Goal: Information Seeking & Learning: Learn about a topic

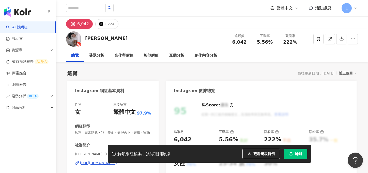
click at [27, 25] on link "AI 找網紅" at bounding box center [16, 27] width 21 height 5
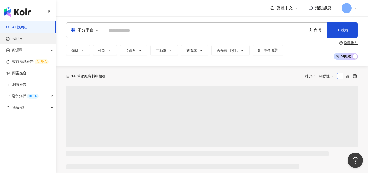
click at [23, 39] on link "找貼文" at bounding box center [14, 38] width 17 height 5
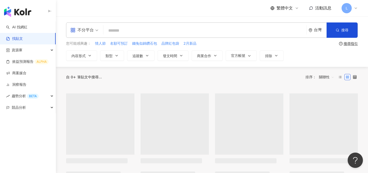
click at [138, 32] on input "search" at bounding box center [205, 30] width 199 height 11
paste input "**********"
type input "**********"
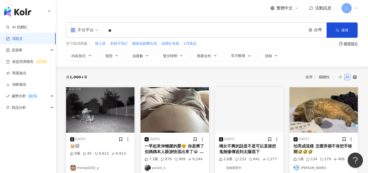
type input "**"
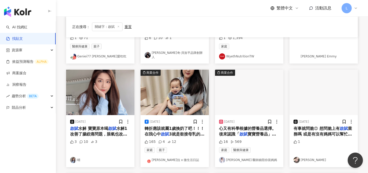
scroll to position [122, 0]
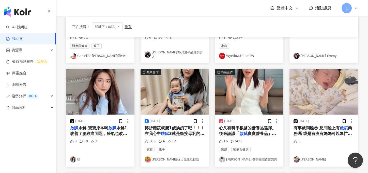
click at [190, 134] on span "3就是銜接母乳的首選品牌👍 呦呦跟" at bounding box center [175, 136] width 60 height 10
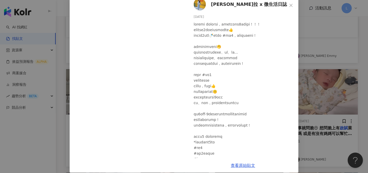
scroll to position [29, 0]
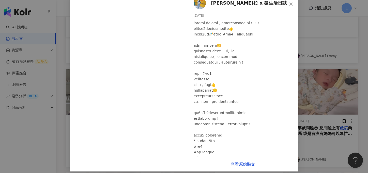
click at [325, 54] on div "[PERSON_NAME]拉 x 微生活日誌 [DATE] 165 4 12 查看原始貼文" at bounding box center [184, 86] width 368 height 173
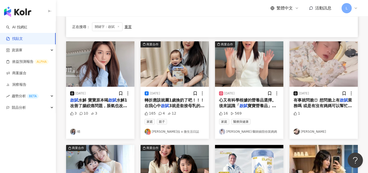
scroll to position [203, 0]
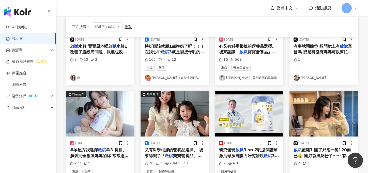
click at [102, 129] on img at bounding box center [100, 113] width 68 height 45
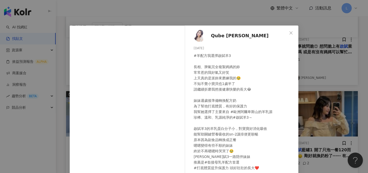
click at [338, 31] on div "Qube [PERSON_NAME][DATE] #羊配方我選擇啟賦羊3 長相、脾氣完全複製媽媽的妳 常常惹的我好氣又好笑 上天真的是派妳來磨練我的🥹 不知不…" at bounding box center [184, 86] width 368 height 173
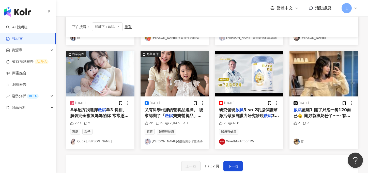
scroll to position [308, 0]
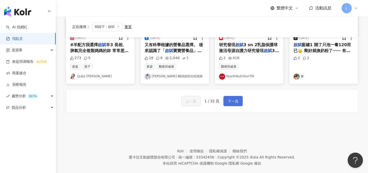
click at [231, 100] on span "下一頁" at bounding box center [233, 101] width 11 height 6
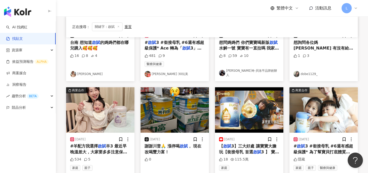
scroll to position [248, 0]
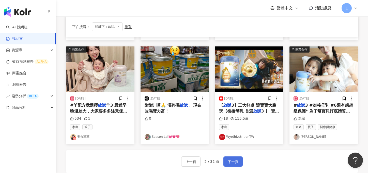
click at [240, 161] on button "下一頁" at bounding box center [233, 161] width 19 height 10
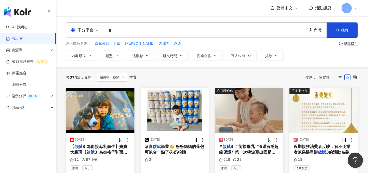
scroll to position [12, 0]
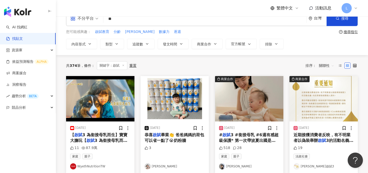
click at [242, 109] on img at bounding box center [249, 98] width 68 height 45
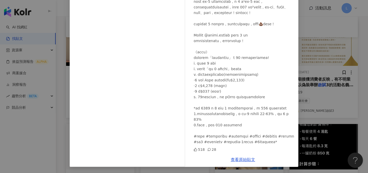
scroll to position [91, 0]
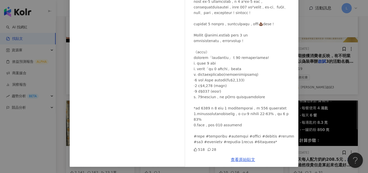
click at [363, 30] on div "[PERSON_NAME][DATE] 518 28 查看原始貼文" at bounding box center [184, 86] width 368 height 173
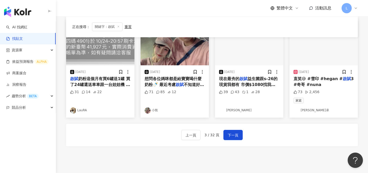
scroll to position [295, 0]
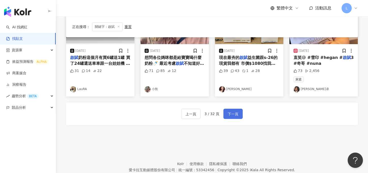
click at [228, 115] on span "下一頁" at bounding box center [233, 114] width 11 height 6
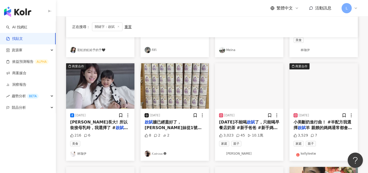
scroll to position [307, 0]
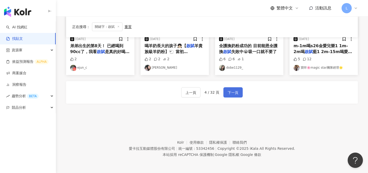
click at [234, 87] on button "下一頁" at bounding box center [233, 92] width 19 height 10
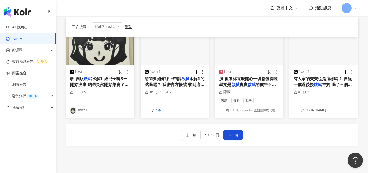
scroll to position [317, 0]
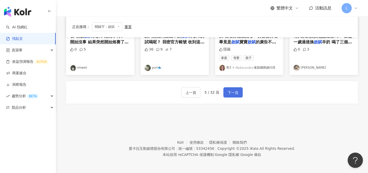
click at [229, 93] on span "下一頁" at bounding box center [233, 92] width 11 height 6
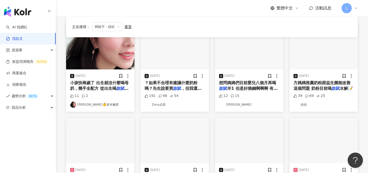
scroll to position [273, 0]
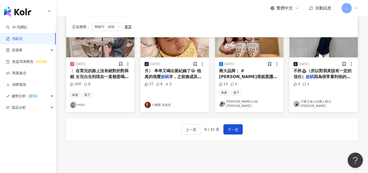
click at [233, 120] on div "上一頁 6 / 32 頁 下一頁" at bounding box center [212, 129] width 292 height 22
click at [233, 126] on span "下一頁" at bounding box center [233, 129] width 11 height 6
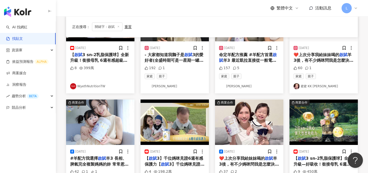
scroll to position [270, 0]
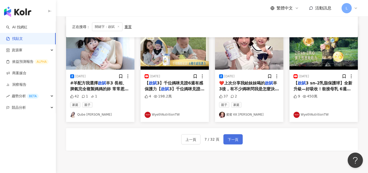
click at [238, 137] on span "下一頁" at bounding box center [233, 139] width 11 height 6
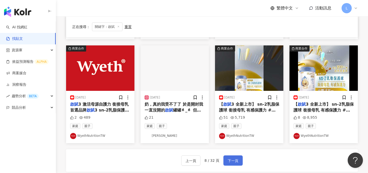
scroll to position [258, 0]
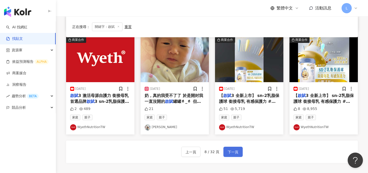
click at [241, 154] on button "下一頁" at bounding box center [233, 151] width 19 height 10
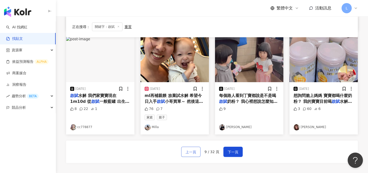
click at [194, 155] on button "上一頁" at bounding box center [190, 151] width 19 height 10
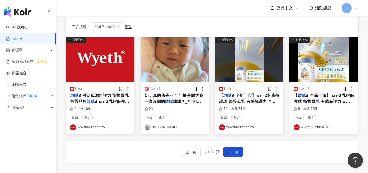
click at [165, 101] on mark "啟賦" at bounding box center [169, 101] width 8 height 5
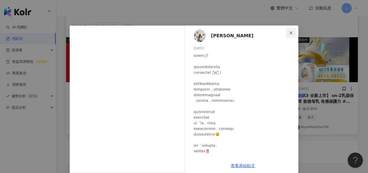
click at [292, 33] on icon "close" at bounding box center [291, 32] width 3 height 3
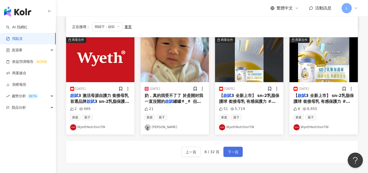
click at [238, 149] on span "下一頁" at bounding box center [233, 152] width 11 height 6
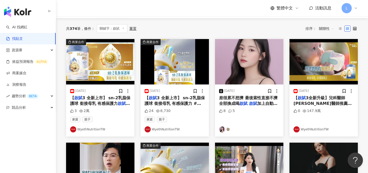
scroll to position [0, 0]
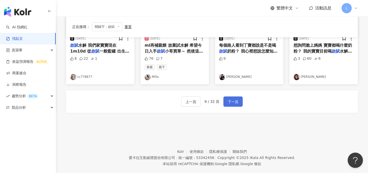
click at [236, 104] on span "下一頁" at bounding box center [233, 101] width 11 height 6
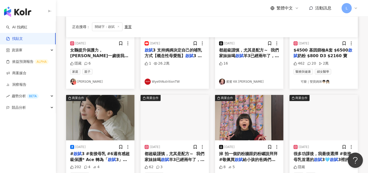
scroll to position [257, 0]
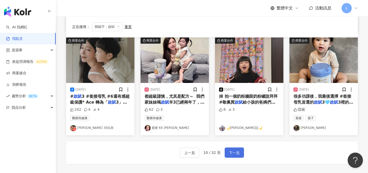
click at [230, 150] on span "下一頁" at bounding box center [234, 152] width 11 height 6
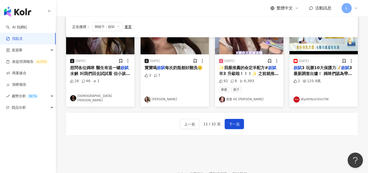
scroll to position [317, 0]
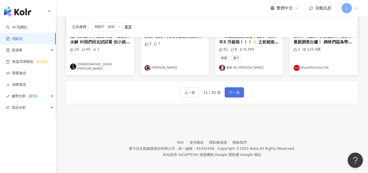
click at [236, 93] on span "下一頁" at bounding box center [234, 92] width 11 height 6
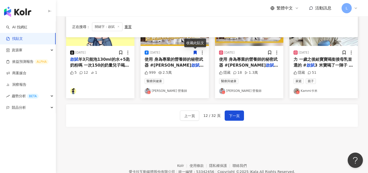
scroll to position [274, 0]
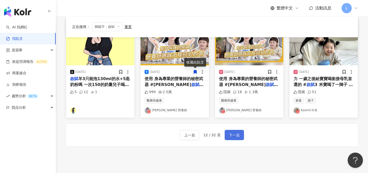
click at [235, 137] on span "下一頁" at bounding box center [234, 135] width 11 height 6
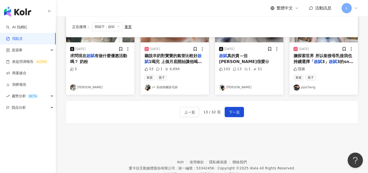
scroll to position [317, 0]
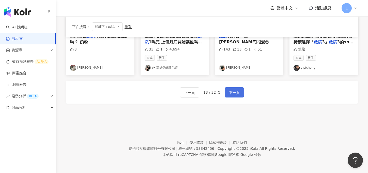
click at [237, 94] on span "下一頁" at bounding box center [234, 92] width 11 height 6
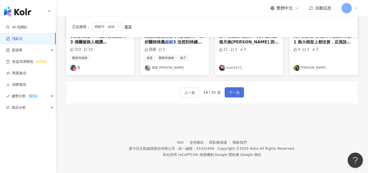
click at [229, 92] on span "下一頁" at bounding box center [234, 92] width 11 height 6
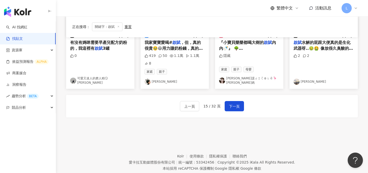
scroll to position [324, 0]
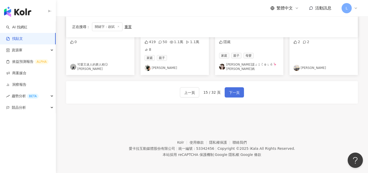
click at [239, 93] on span "下一頁" at bounding box center [234, 92] width 11 height 6
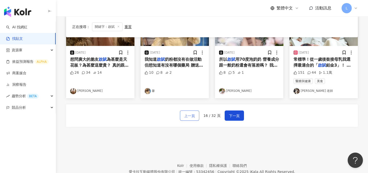
scroll to position [284, 0]
click at [240, 115] on button "下一頁" at bounding box center [234, 115] width 19 height 10
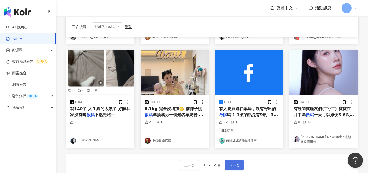
scroll to position [307, 0]
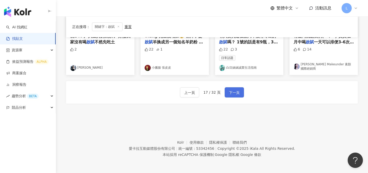
click at [233, 96] on button "下一頁" at bounding box center [234, 92] width 19 height 10
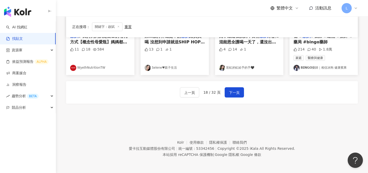
click at [245, 86] on div "上一頁 18 / 32 頁 下一頁" at bounding box center [212, 92] width 292 height 22
click at [243, 90] on button "下一頁" at bounding box center [234, 92] width 19 height 10
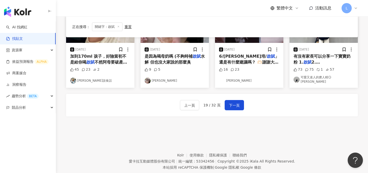
scroll to position [288, 0]
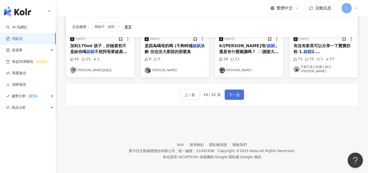
click at [234, 95] on button "下一頁" at bounding box center [234, 94] width 19 height 10
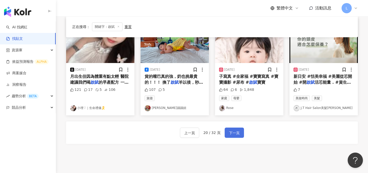
scroll to position [317, 0]
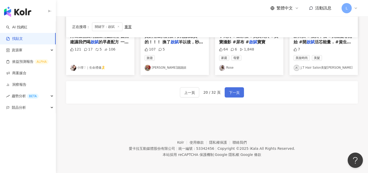
click at [234, 96] on button "下一頁" at bounding box center [234, 92] width 19 height 10
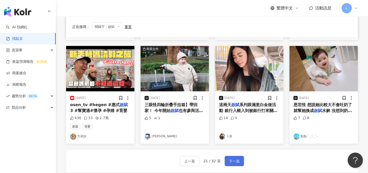
click at [234, 94] on div "[DATE] 這兩天 啟賦 系列跟滿意白金做活動 銀行入帳入到被銀行打來關切 ：您這個帳戶這兩天一直入帳請問是什麼款項呢 我在賣東西 母嬰用品 ：哦～只是想了…" at bounding box center [249, 117] width 68 height 52
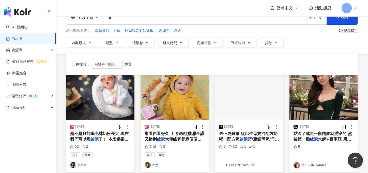
scroll to position [0, 0]
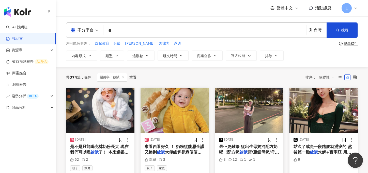
click at [234, 93] on img at bounding box center [249, 110] width 68 height 45
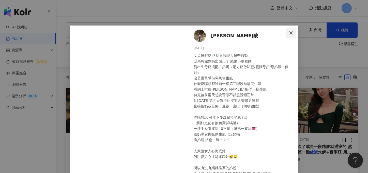
click at [294, 33] on span "Close" at bounding box center [291, 33] width 10 height 4
